Goal: Browse casually

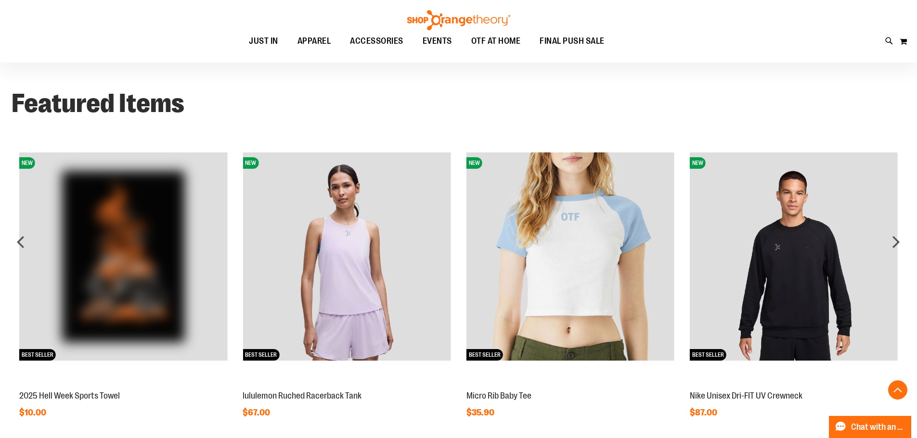
scroll to position [771, 0]
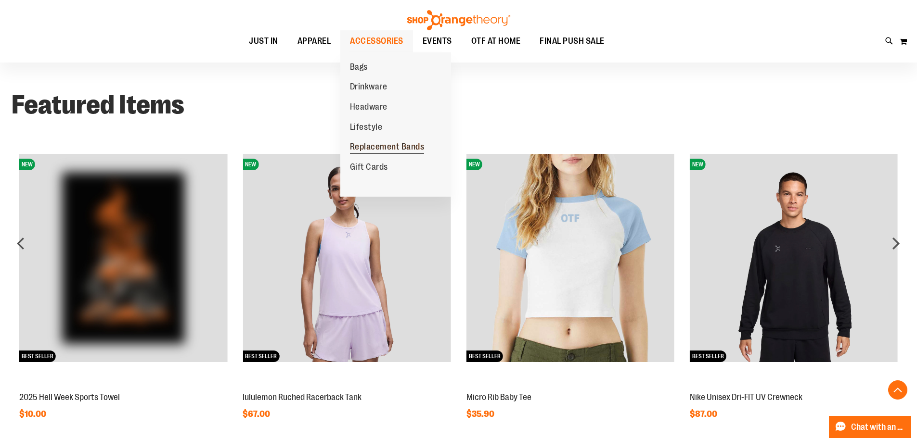
click at [376, 149] on span "Replacement Bands" at bounding box center [387, 148] width 75 height 12
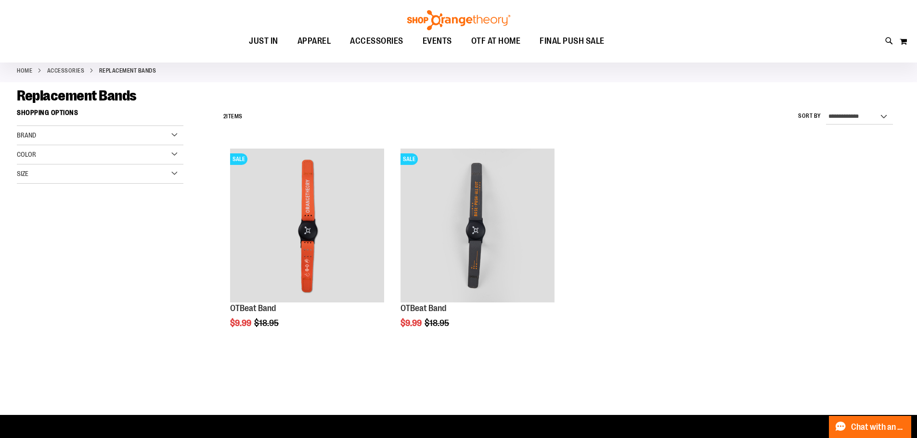
scroll to position [48, 0]
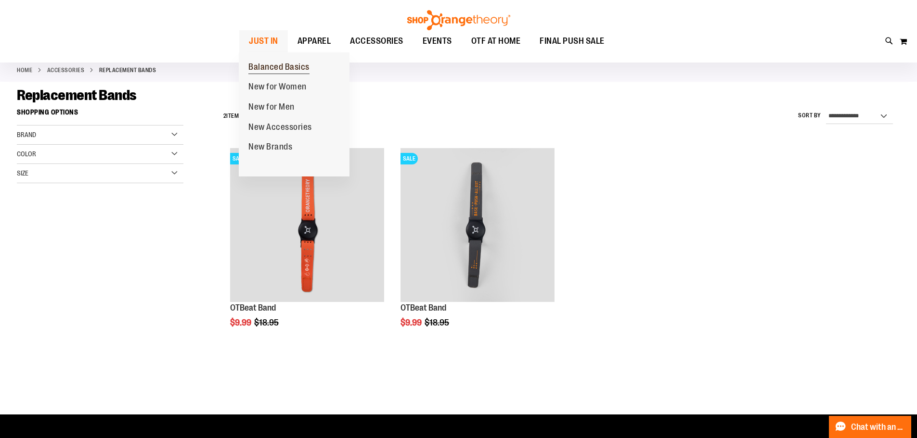
click at [277, 68] on span "Balanced Basics" at bounding box center [278, 68] width 61 height 12
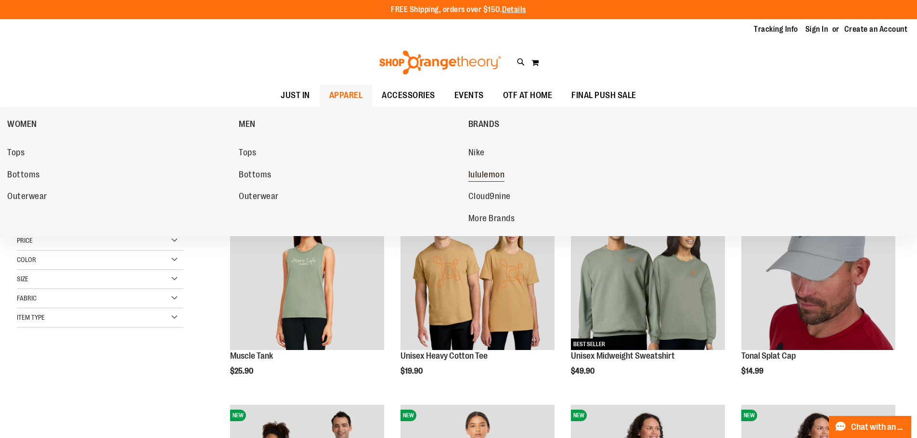
click at [495, 174] on span "lululemon" at bounding box center [486, 176] width 37 height 12
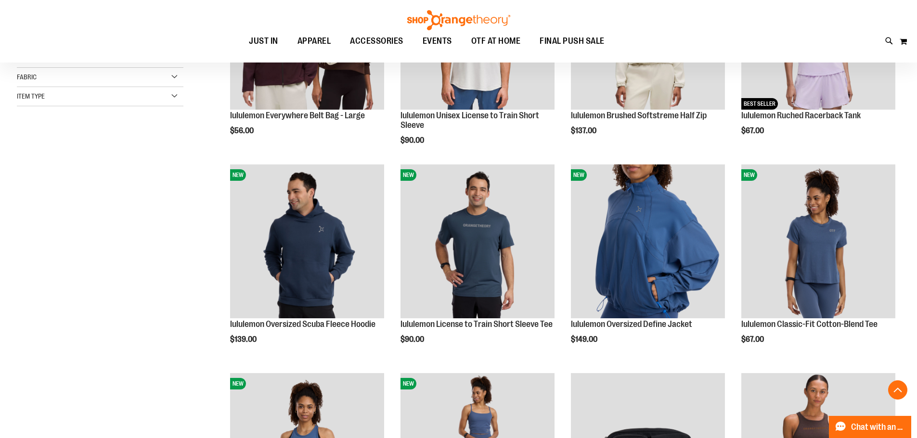
scroll to position [288, 0]
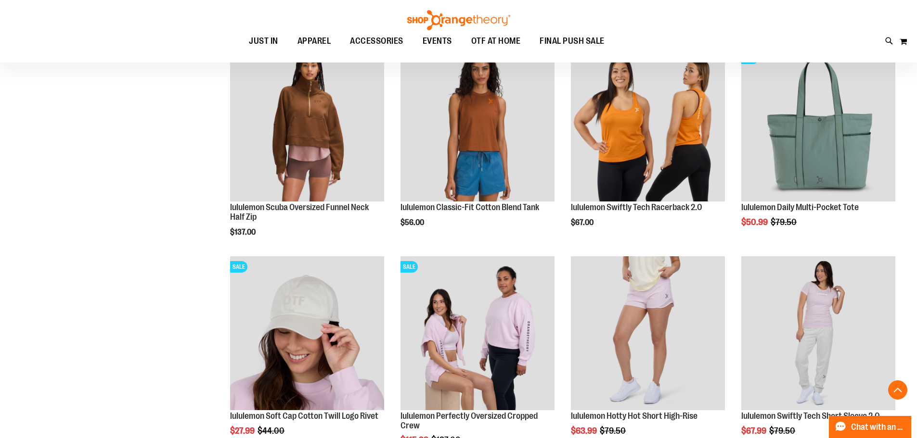
scroll to position [818, 0]
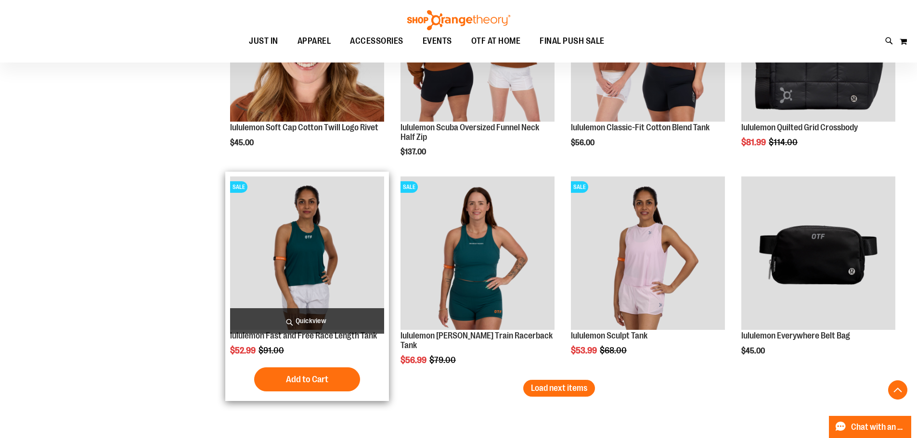
scroll to position [1684, 0]
